Goal: Task Accomplishment & Management: Manage account settings

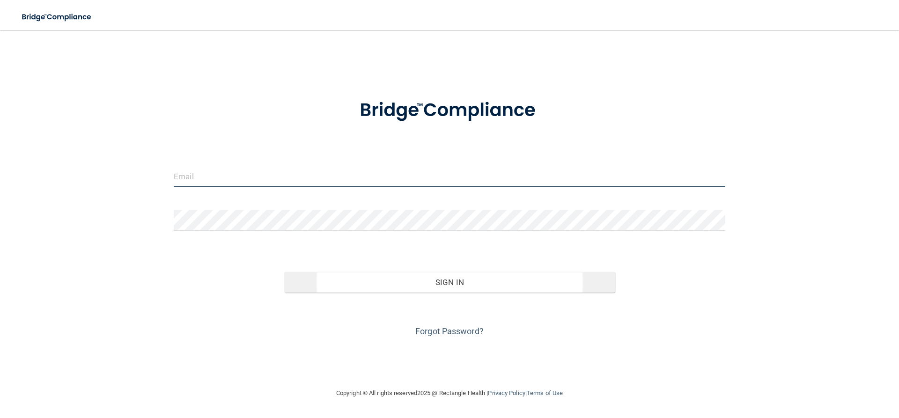
type input "[EMAIL_ADDRESS][DOMAIN_NAME]"
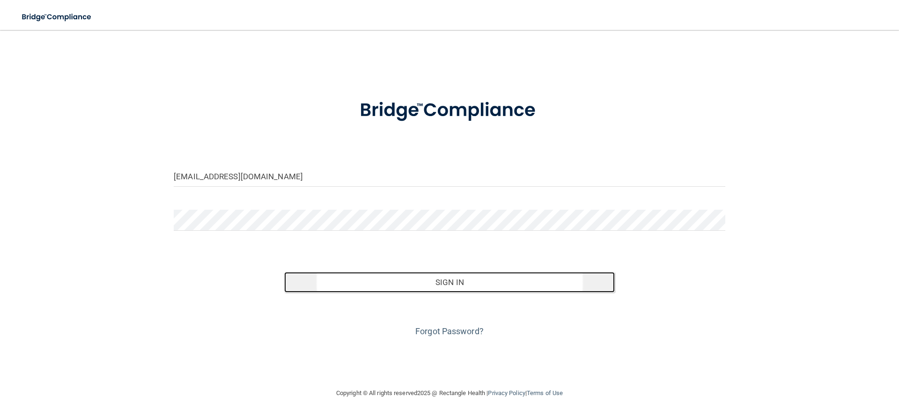
click at [444, 284] on button "Sign In" at bounding box center [449, 282] width 331 height 21
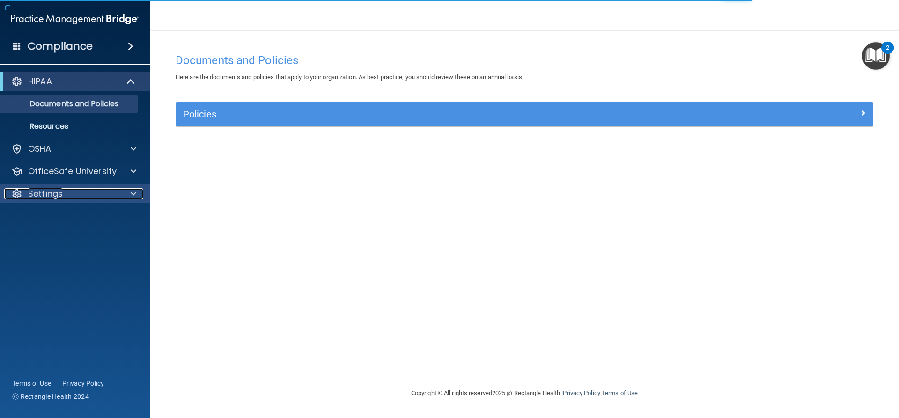
click at [132, 192] on span at bounding box center [134, 193] width 6 height 11
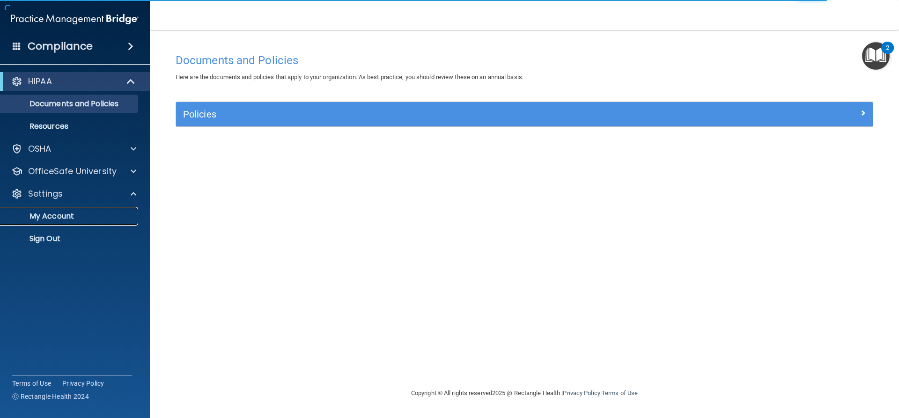
click at [64, 219] on p "My Account" at bounding box center [70, 216] width 128 height 9
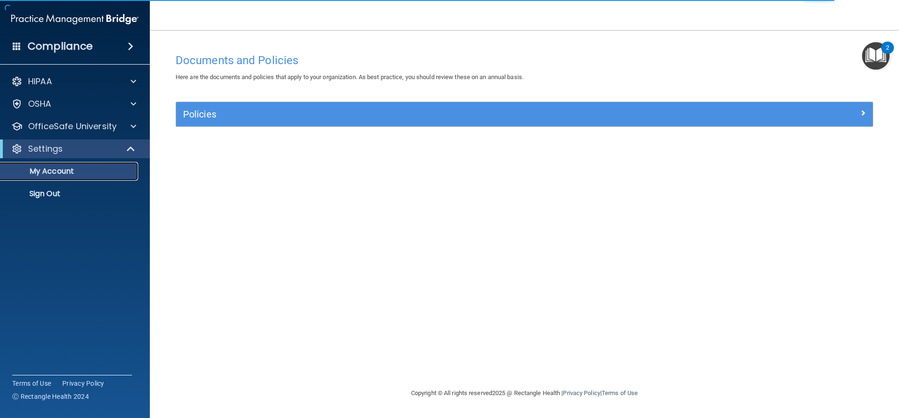
click at [92, 175] on p "My Account" at bounding box center [70, 171] width 128 height 9
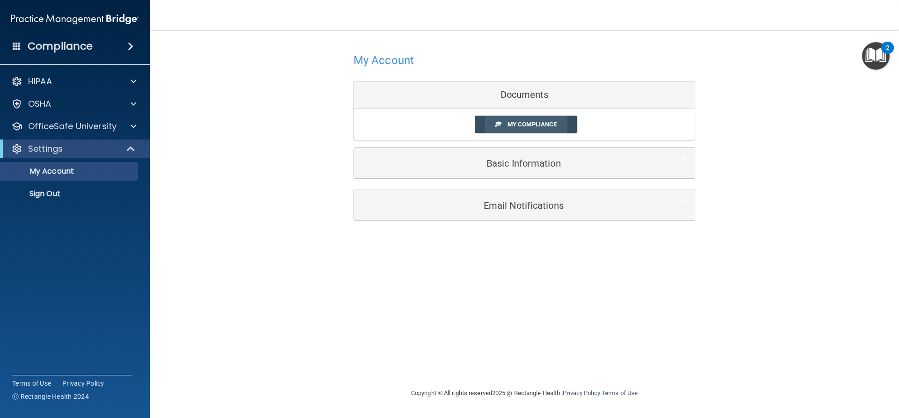
click at [550, 122] on span "My Compliance" at bounding box center [531, 124] width 49 height 7
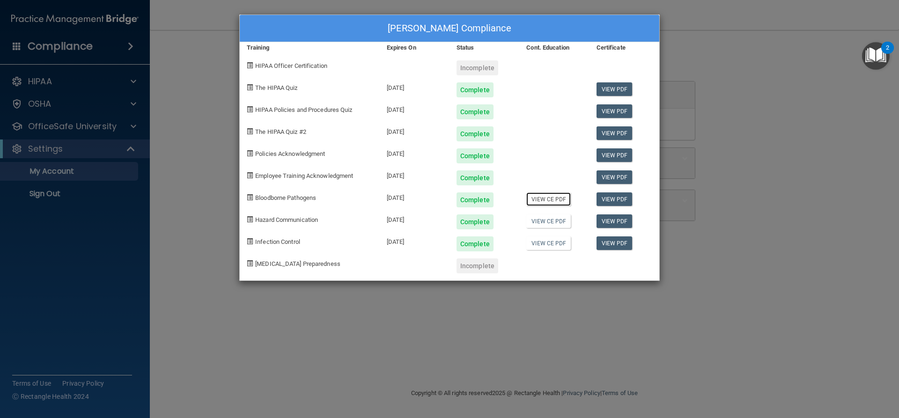
click at [560, 201] on link "View CE PDF" at bounding box center [548, 199] width 44 height 14
click at [555, 223] on link "View CE PDF" at bounding box center [548, 221] width 44 height 14
click at [557, 242] on link "View CE PDF" at bounding box center [548, 243] width 44 height 14
